Goal: Transaction & Acquisition: Purchase product/service

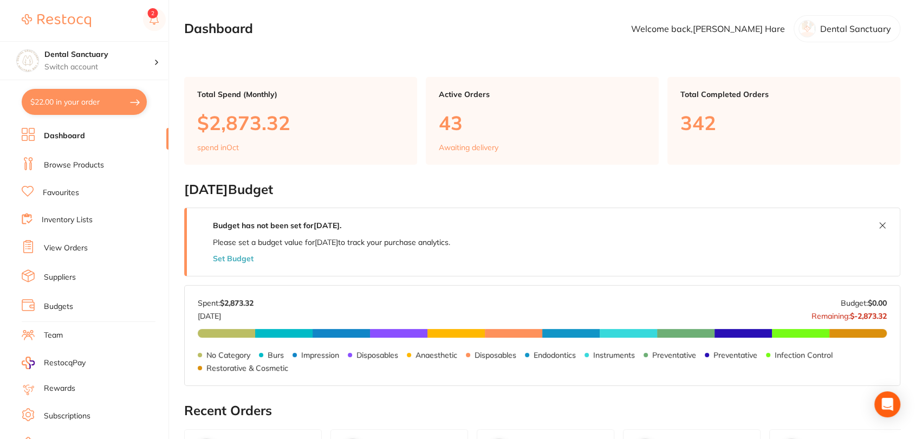
click at [88, 163] on link "Browse Products" at bounding box center [74, 165] width 60 height 11
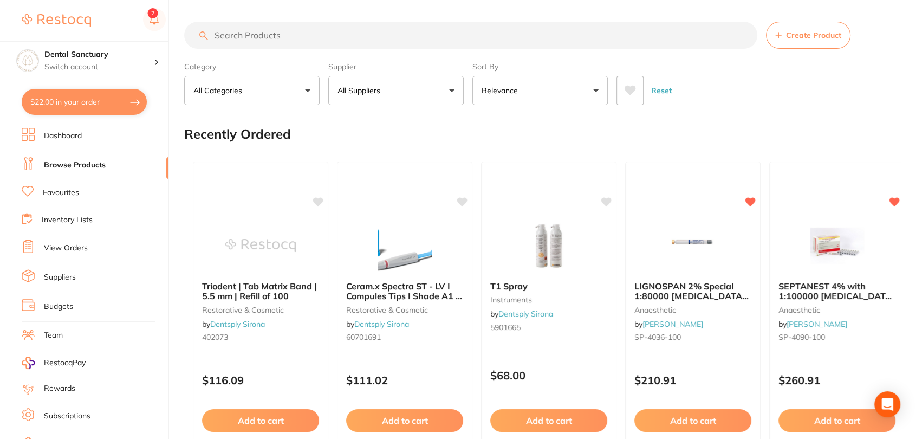
click at [256, 43] on input "search" at bounding box center [470, 35] width 573 height 27
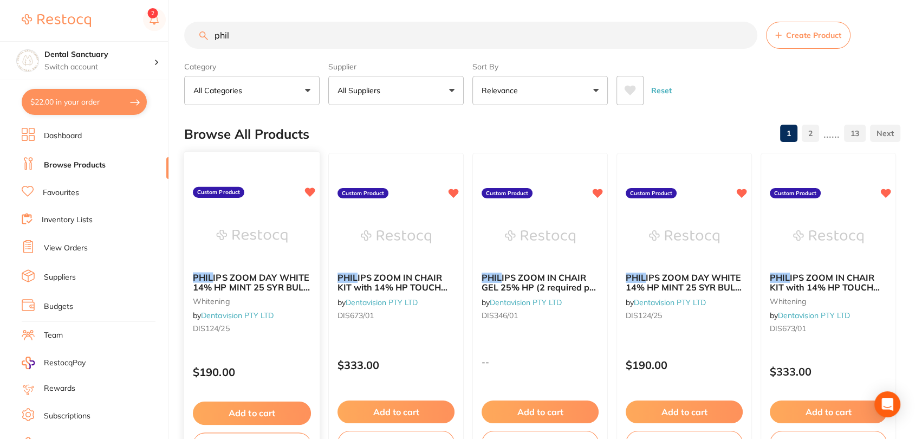
type input "phil"
click at [286, 410] on button "Add to cart" at bounding box center [252, 412] width 118 height 23
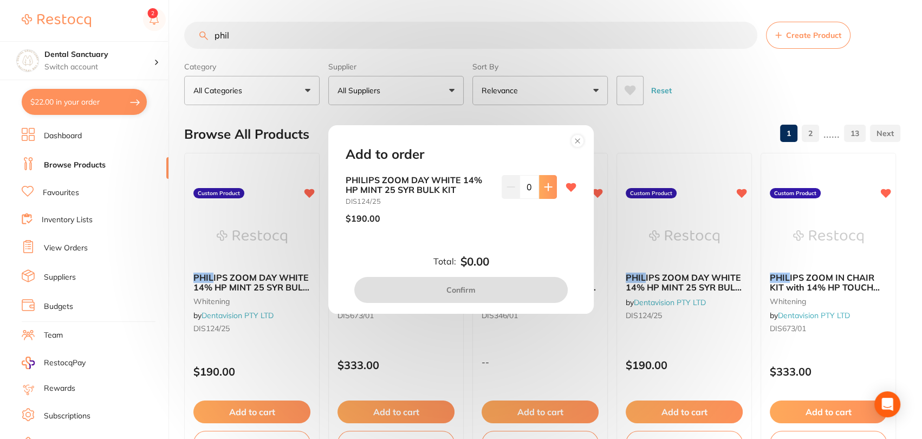
click at [544, 187] on icon at bounding box center [548, 186] width 9 height 9
type input "1"
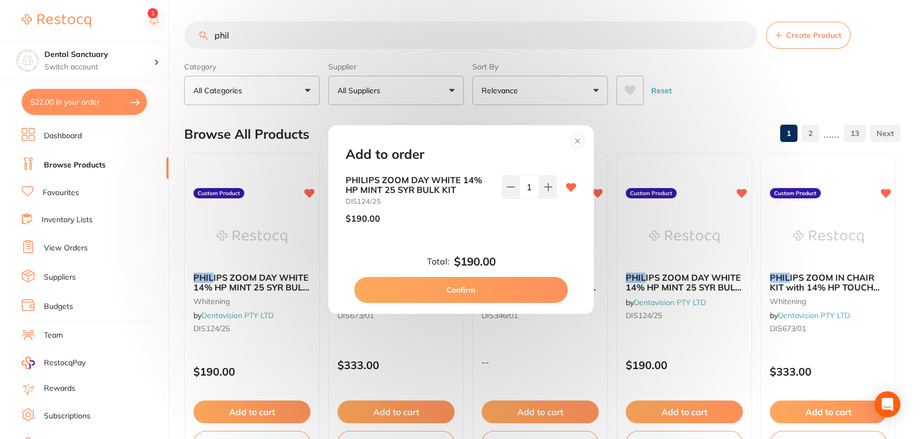
click at [472, 285] on button "Confirm" at bounding box center [460, 290] width 213 height 26
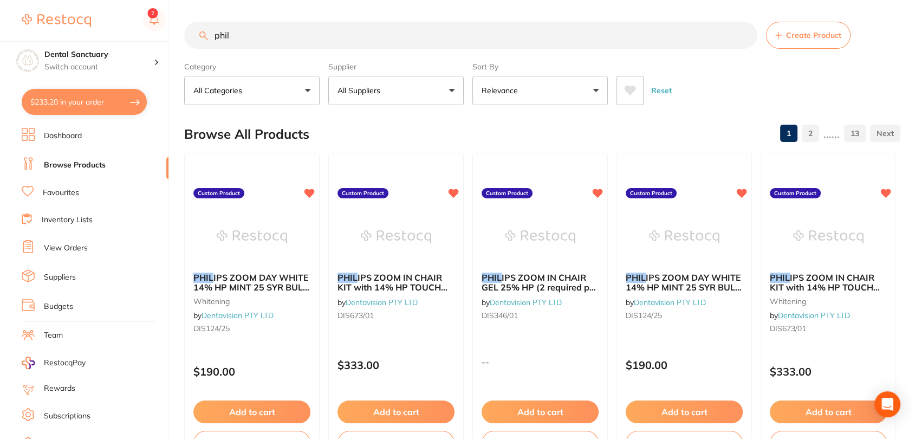
click at [133, 102] on button "$233.20 in your order" at bounding box center [84, 102] width 125 height 26
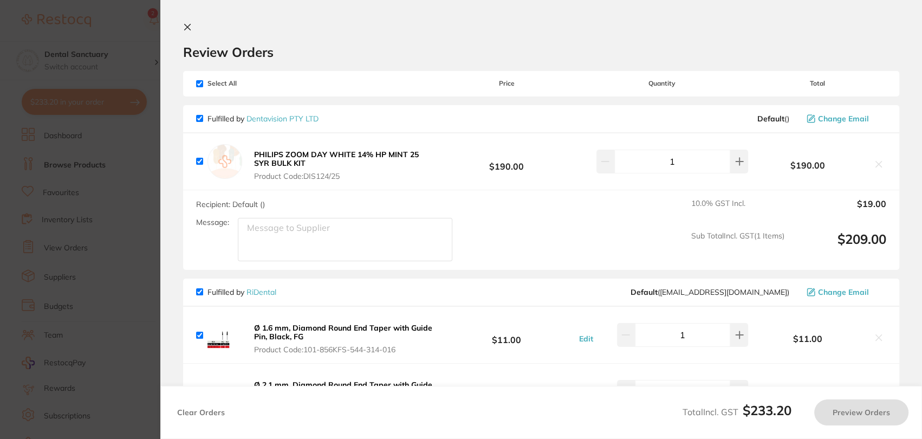
checkbox input "true"
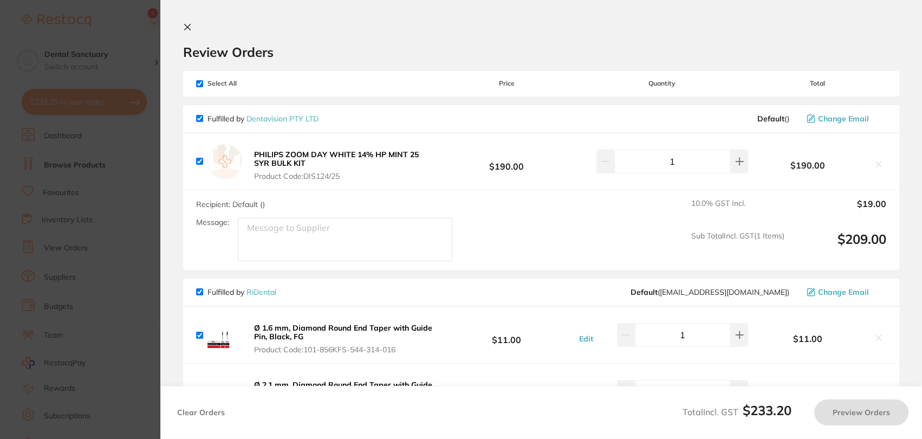
checkbox input "true"
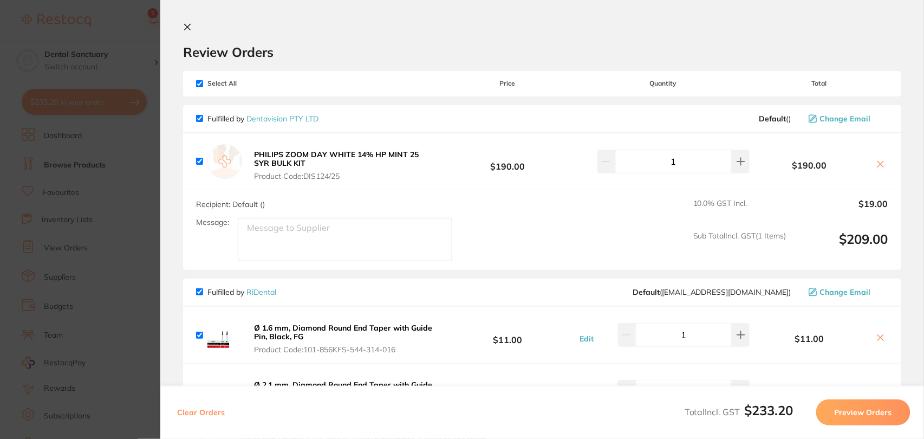
click at [201, 85] on input "checkbox" at bounding box center [199, 83] width 7 height 7
checkbox input "false"
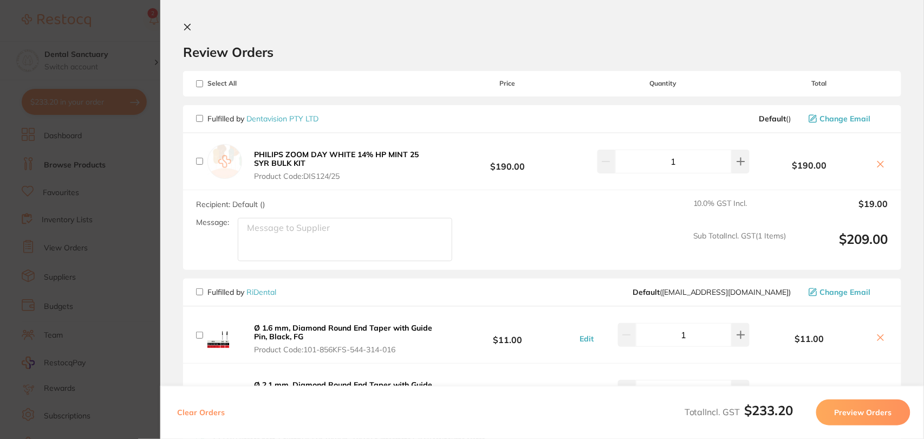
checkbox input "false"
click at [199, 121] on input "checkbox" at bounding box center [199, 118] width 7 height 7
checkbox input "true"
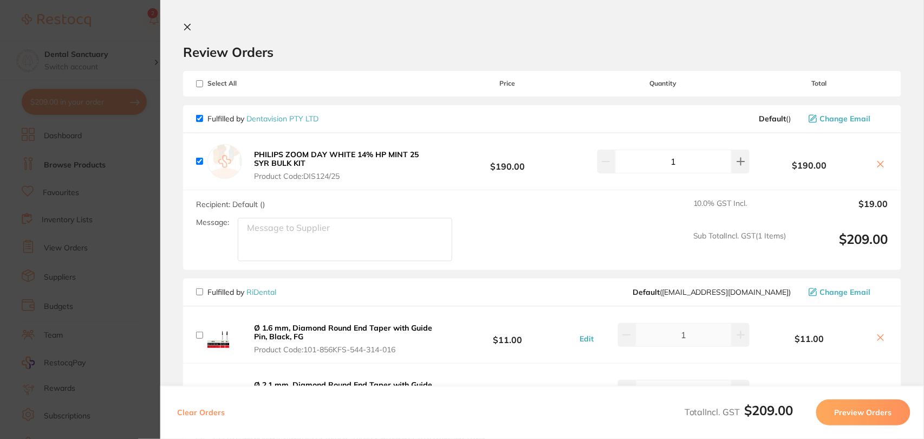
click at [857, 404] on button "Preview Orders" at bounding box center [863, 412] width 94 height 26
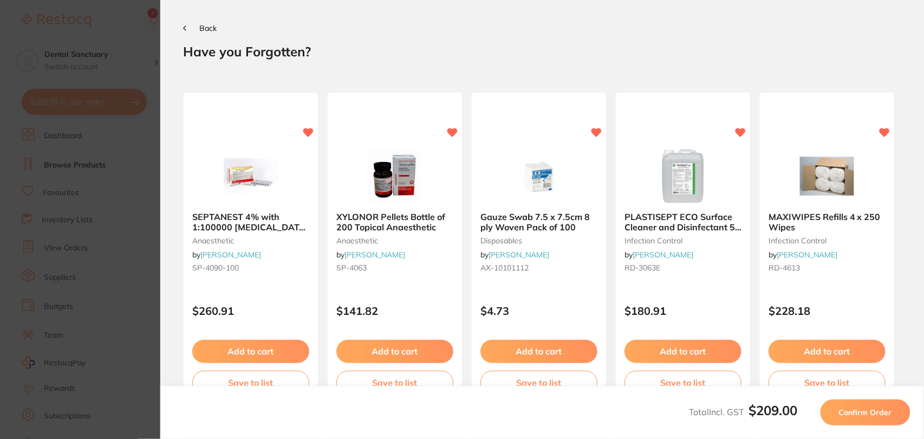
click at [857, 404] on button "Confirm Order" at bounding box center [865, 412] width 90 height 26
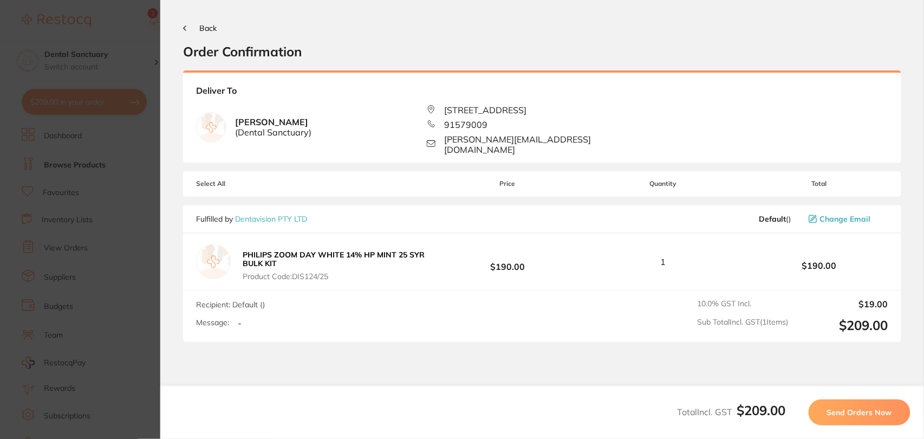
click at [857, 404] on button "Send Orders Now" at bounding box center [859, 412] width 102 height 26
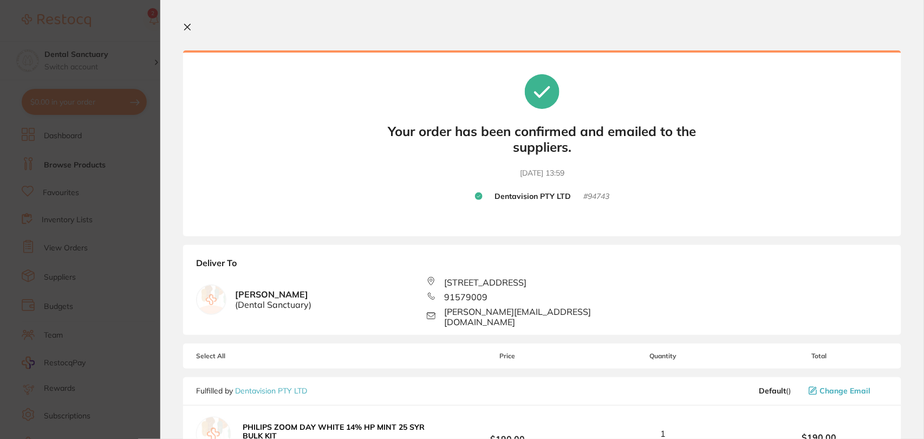
click at [192, 30] on button at bounding box center [189, 28] width 13 height 10
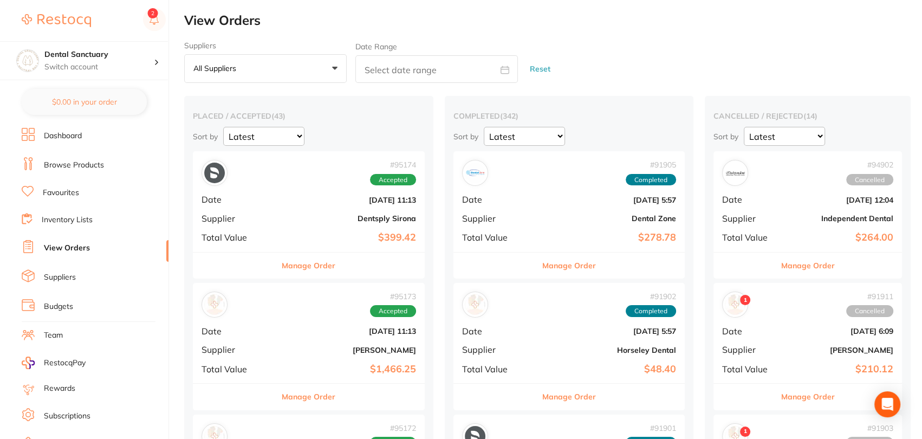
checkbox input "false"
